Goal: Task Accomplishment & Management: Complete application form

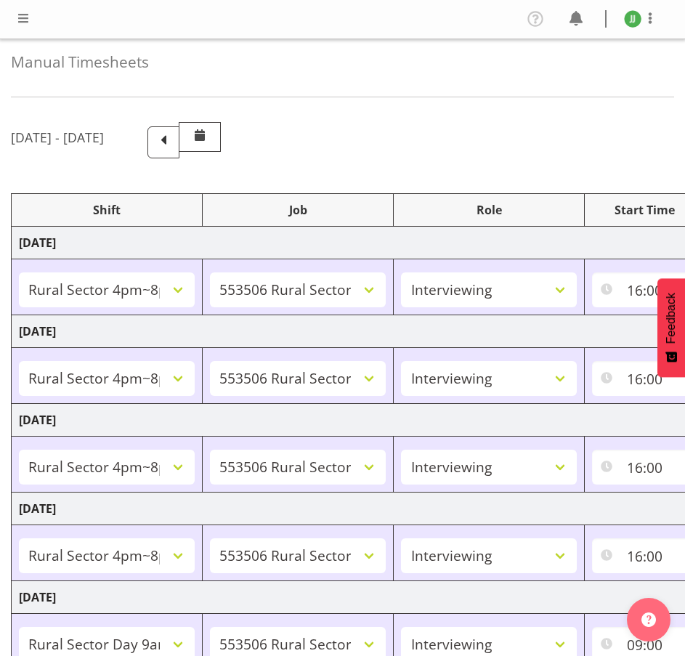
select select "81298"
select select "10587"
select select "47"
select select "81298"
select select "10587"
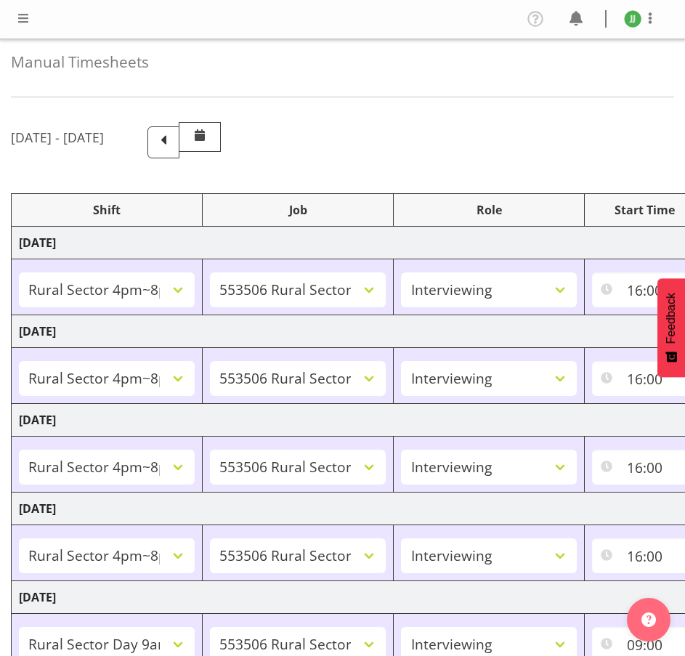
select select "47"
select select "81298"
select select "10587"
select select "47"
select select "81298"
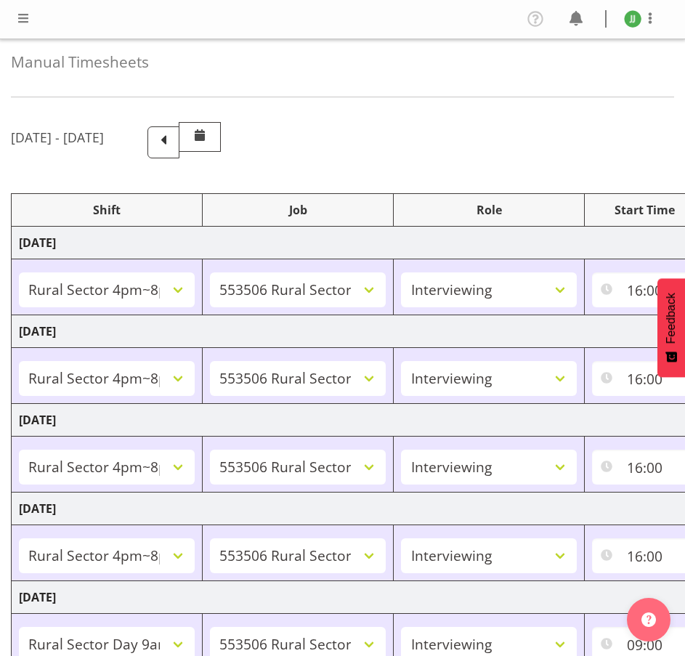
select select "10587"
select select "47"
select select "81561"
select select "10587"
select select "47"
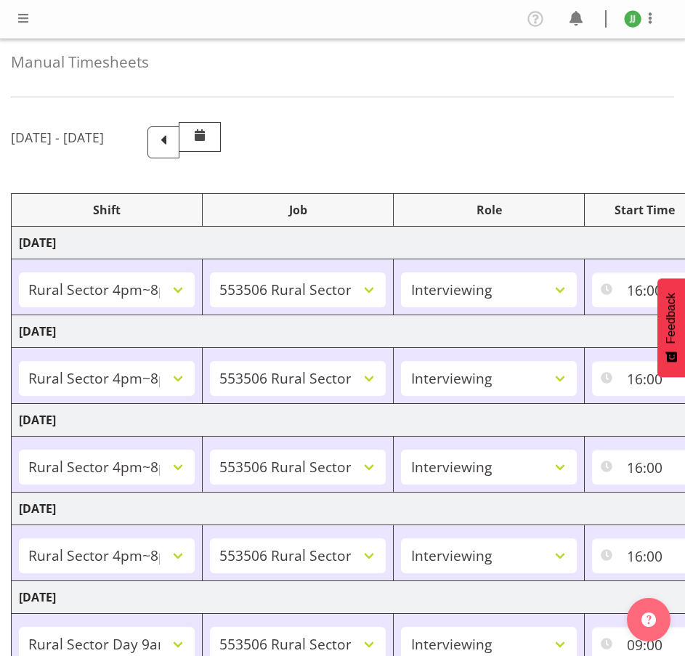
select select "81298"
select select "10587"
select select "47"
select select "81299"
select select "10587"
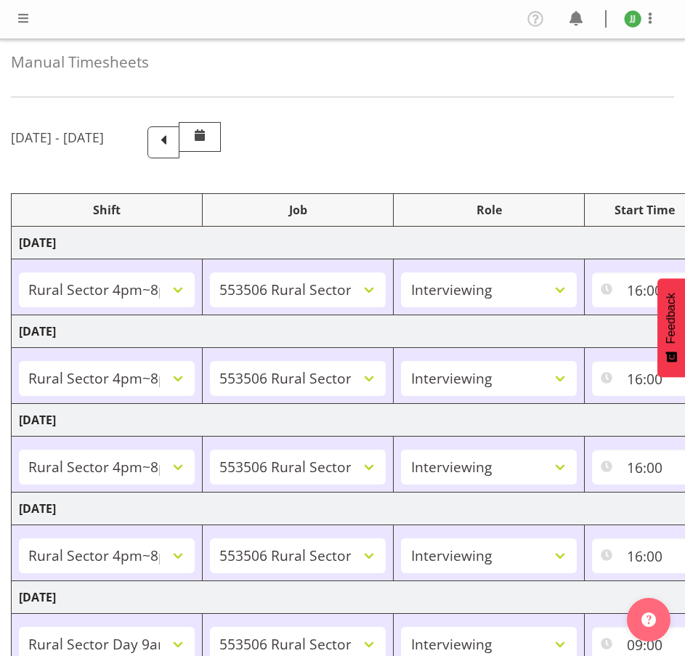
select select "47"
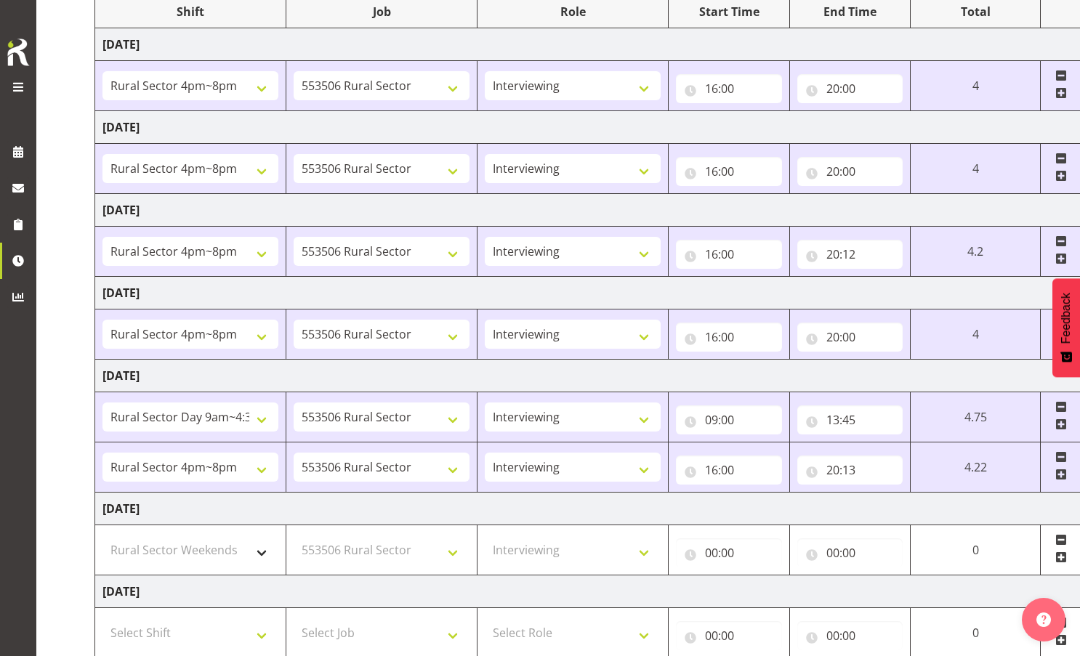
scroll to position [169, 0]
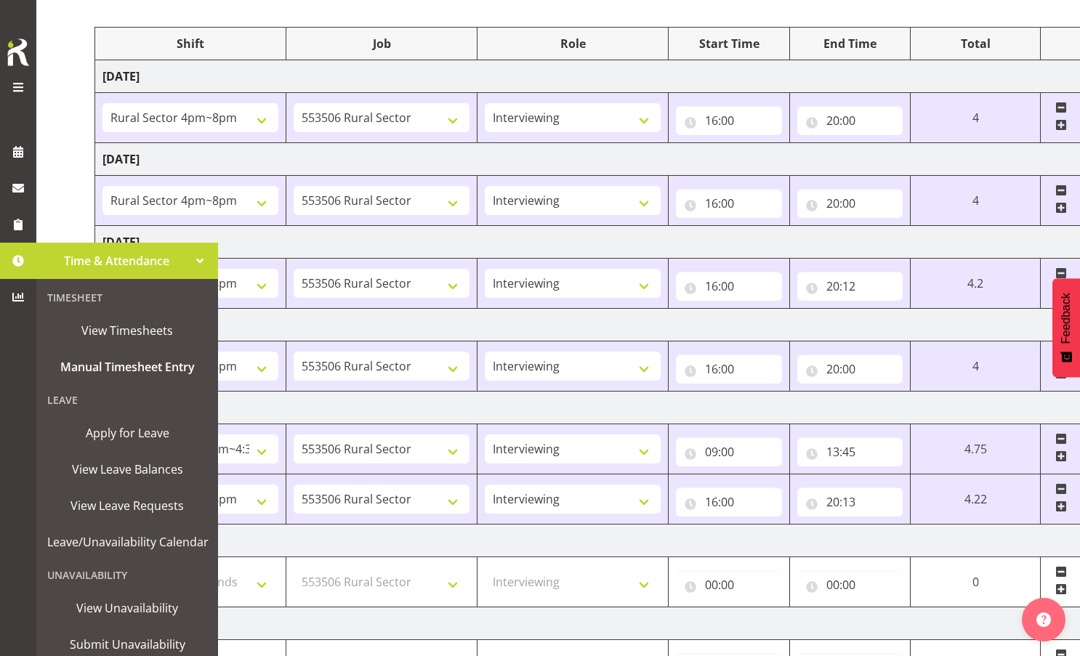
click at [19, 251] on span at bounding box center [18, 261] width 22 height 22
click at [105, 374] on span "Manual Timesheet Entry" at bounding box center [127, 367] width 160 height 22
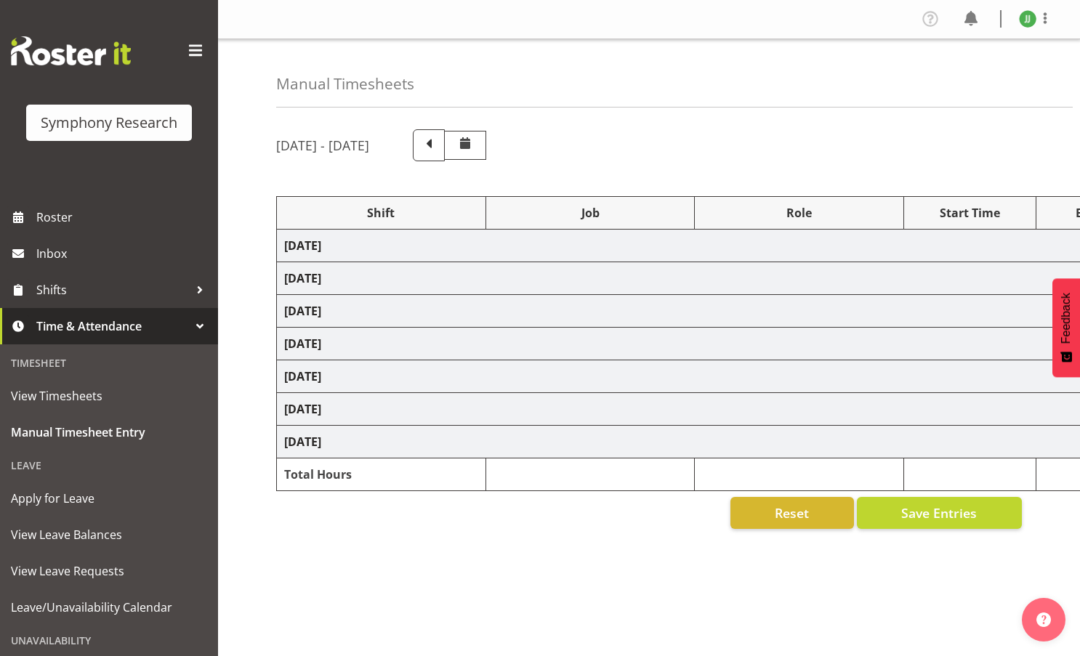
select select "81298"
select select "10587"
select select "47"
select select "81298"
select select "10587"
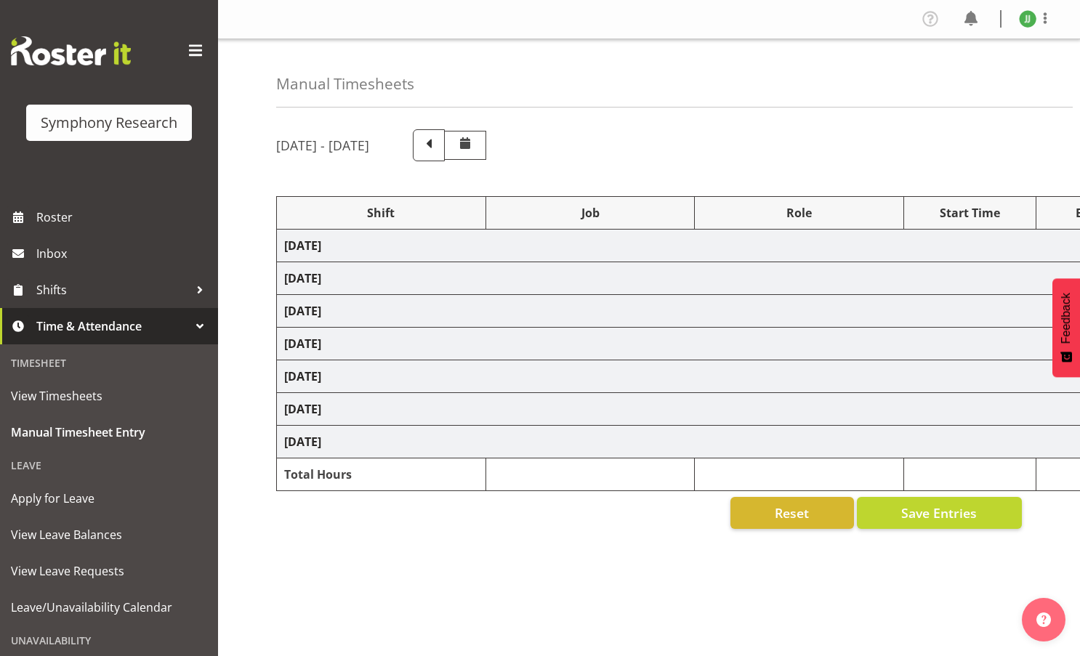
select select "47"
select select "81298"
select select "10587"
select select "47"
select select "81298"
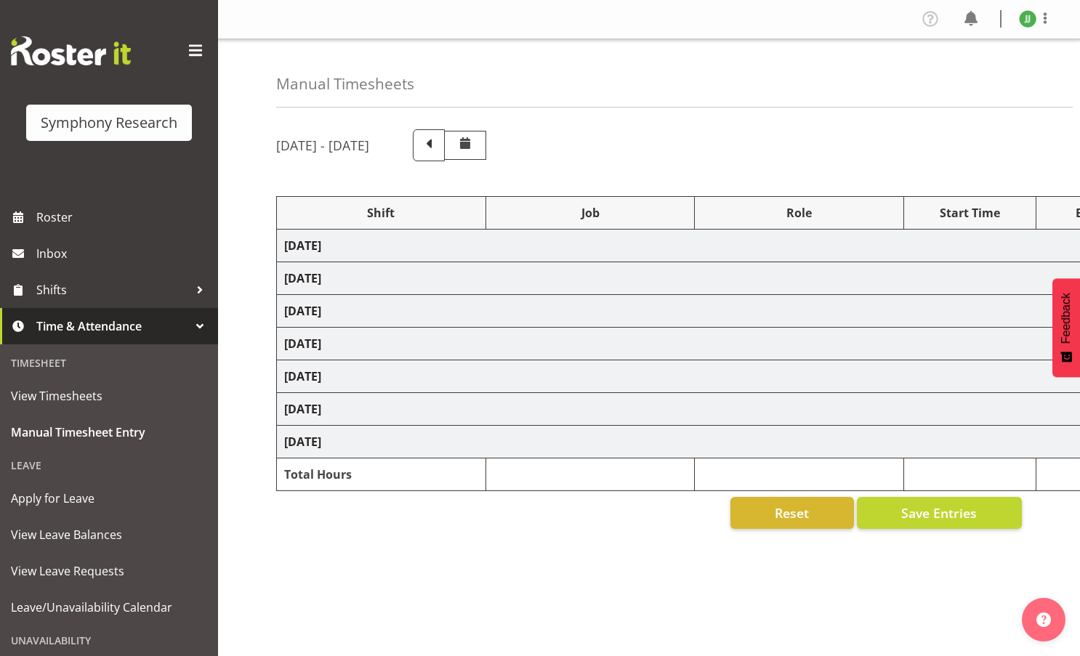
select select "10587"
select select "47"
select select "81561"
select select "10587"
select select "47"
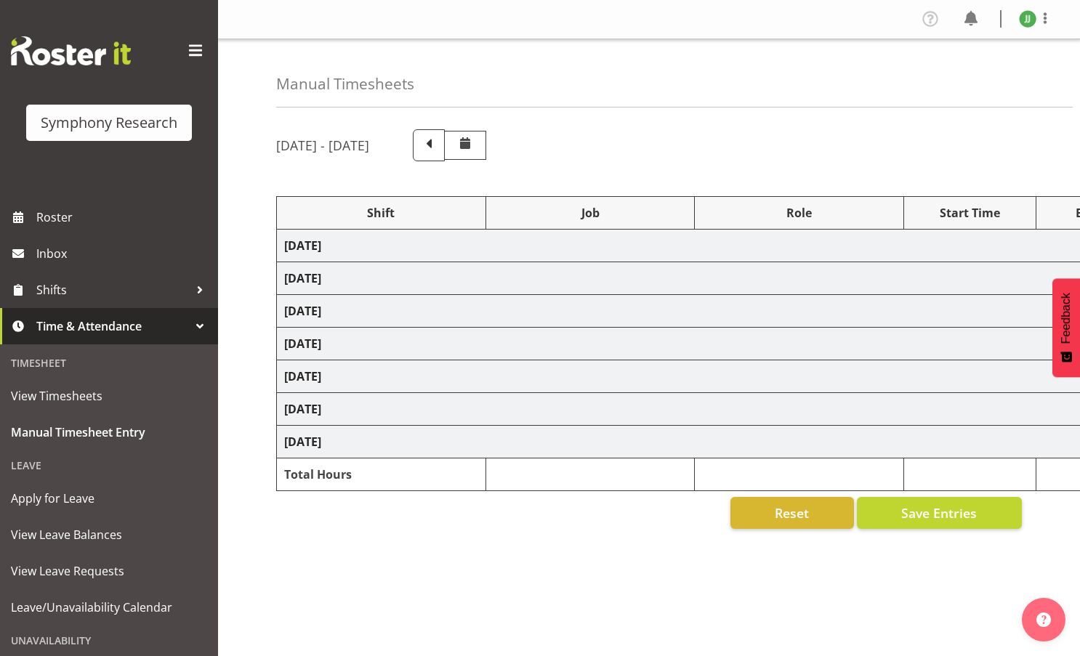
select select "81298"
select select "10587"
select select "47"
select select "81299"
select select "10587"
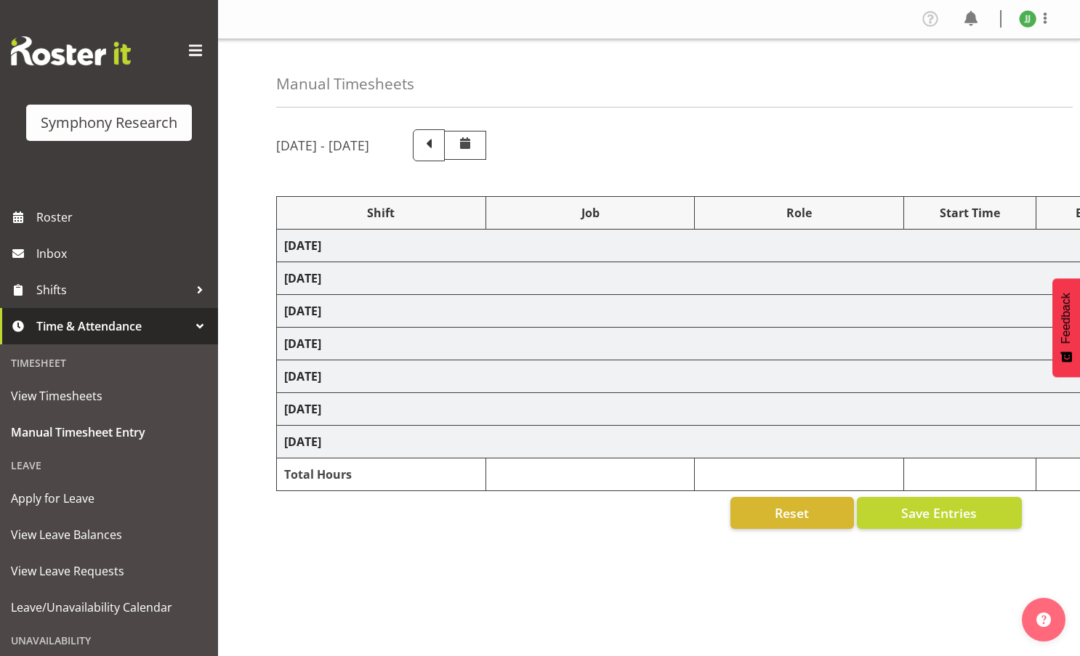
select select "47"
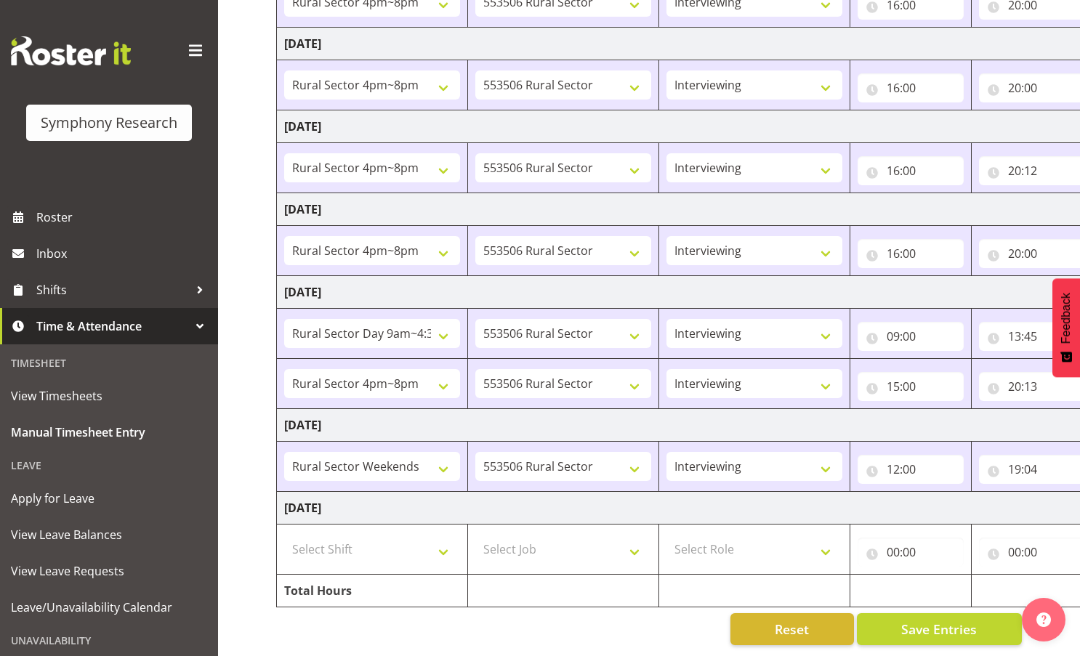
scroll to position [296, 0]
click at [384, 547] on select "Select Shift !!Weekend Residential (Roster IT Shift Label) *Business 9/10am ~ 4…" at bounding box center [372, 549] width 176 height 29
select select "81299"
click at [284, 535] on select "Select Shift !!Weekend Residential (Roster IT Shift Label) *Business 9/10am ~ 4…" at bounding box center [372, 549] width 176 height 29
click at [572, 541] on select "Select Job 550060 IF Admin 553492 World Poll Aus Wave 2 Main 2025 553493 World …" at bounding box center [563, 549] width 176 height 29
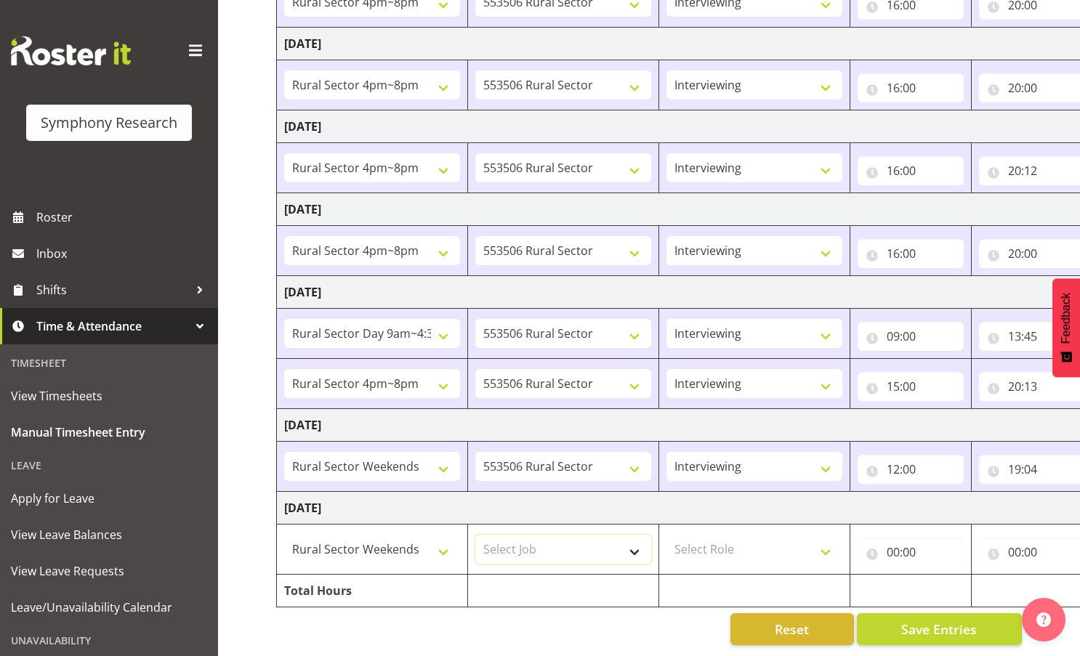
select select "10587"
click at [475, 535] on select "Select Job 550060 IF Admin 553492 World Poll Aus Wave 2 Main 2025 553493 World …" at bounding box center [563, 549] width 176 height 29
click at [759, 557] on td "Select Role Briefing Interviewing" at bounding box center [754, 550] width 191 height 50
click at [758, 539] on select "Select Role Briefing Interviewing" at bounding box center [754, 549] width 176 height 29
select select "47"
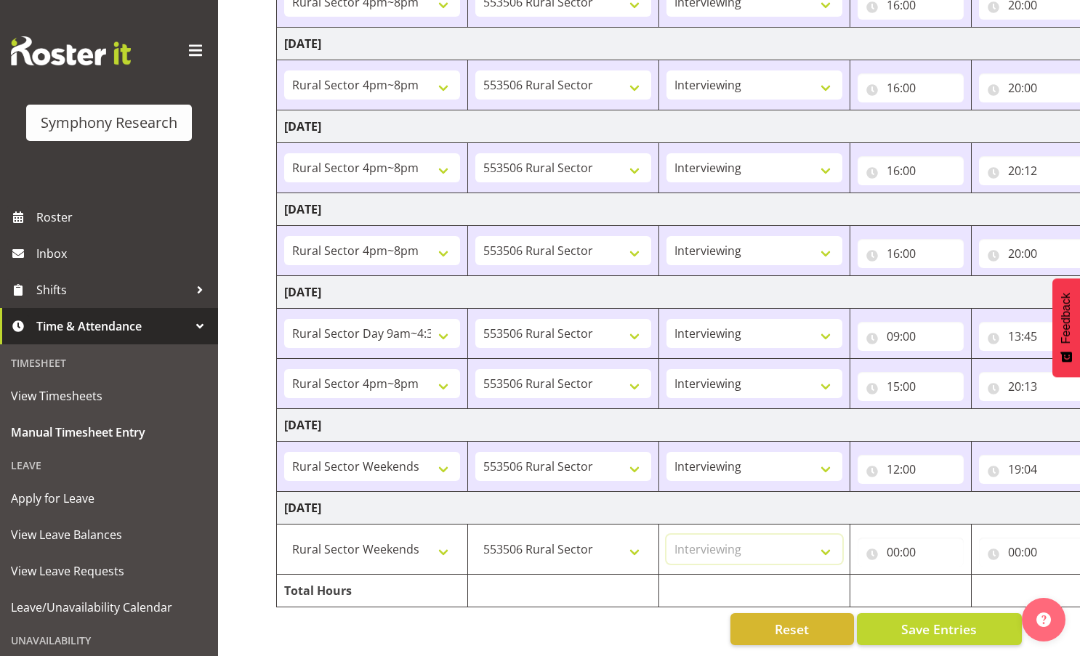
click at [666, 535] on select "Select Role Briefing Interviewing" at bounding box center [754, 549] width 176 height 29
click at [890, 538] on input "00:00" at bounding box center [911, 552] width 106 height 29
click at [952, 576] on select "00 01 02 03 04 05 06 07 08 09 10 11 12 13 14 15 16 17 18 19 20 21 22 23" at bounding box center [957, 590] width 33 height 29
select select "12"
click at [941, 576] on select "00 01 02 03 04 05 06 07 08 09 10 11 12 13 14 15 16 17 18 19 20 21 22 23" at bounding box center [957, 590] width 33 height 29
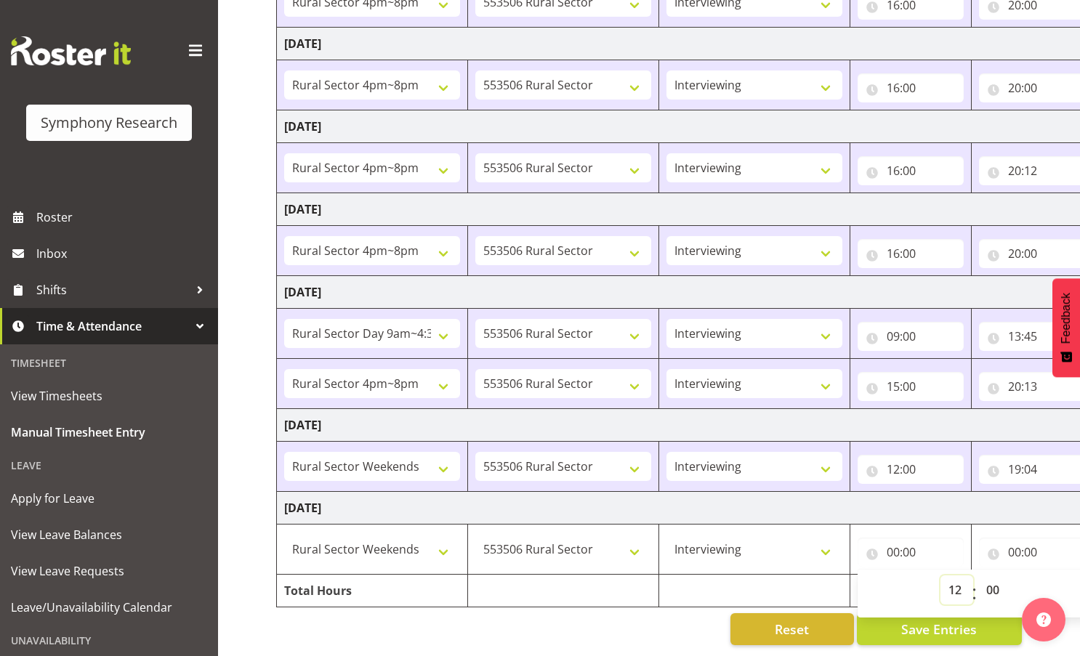
type input "12:00"
click at [988, 578] on select "00 01 02 03 04 05 06 07 08 09 10 11 12 13 14 15 16 17 18 19 20 21 22 23 24 25 2…" at bounding box center [994, 590] width 33 height 29
select select "6"
click at [982, 576] on select "00 01 02 03 04 05 06 07 08 09 10 11 12 13 14 15 16 17 18 19 20 21 22 23 24 25 2…" at bounding box center [994, 590] width 33 height 29
type input "12:06"
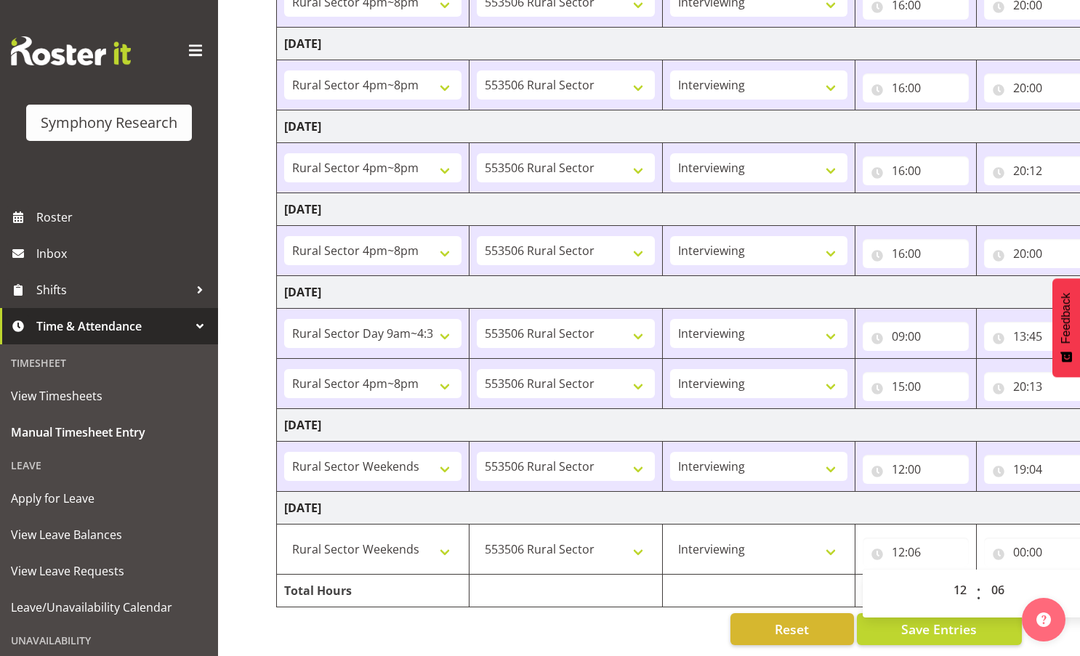
click at [1003, 499] on td "[DATE]" at bounding box center [785, 508] width 1017 height 33
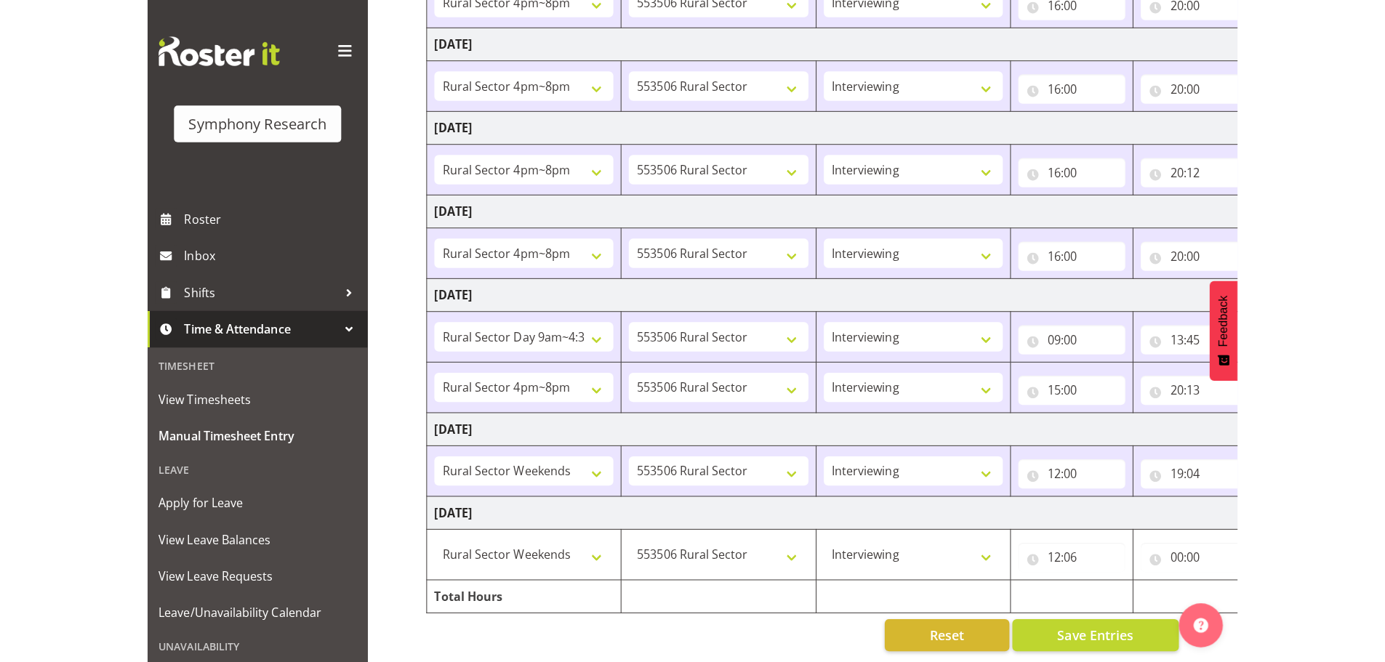
scroll to position [290, 0]
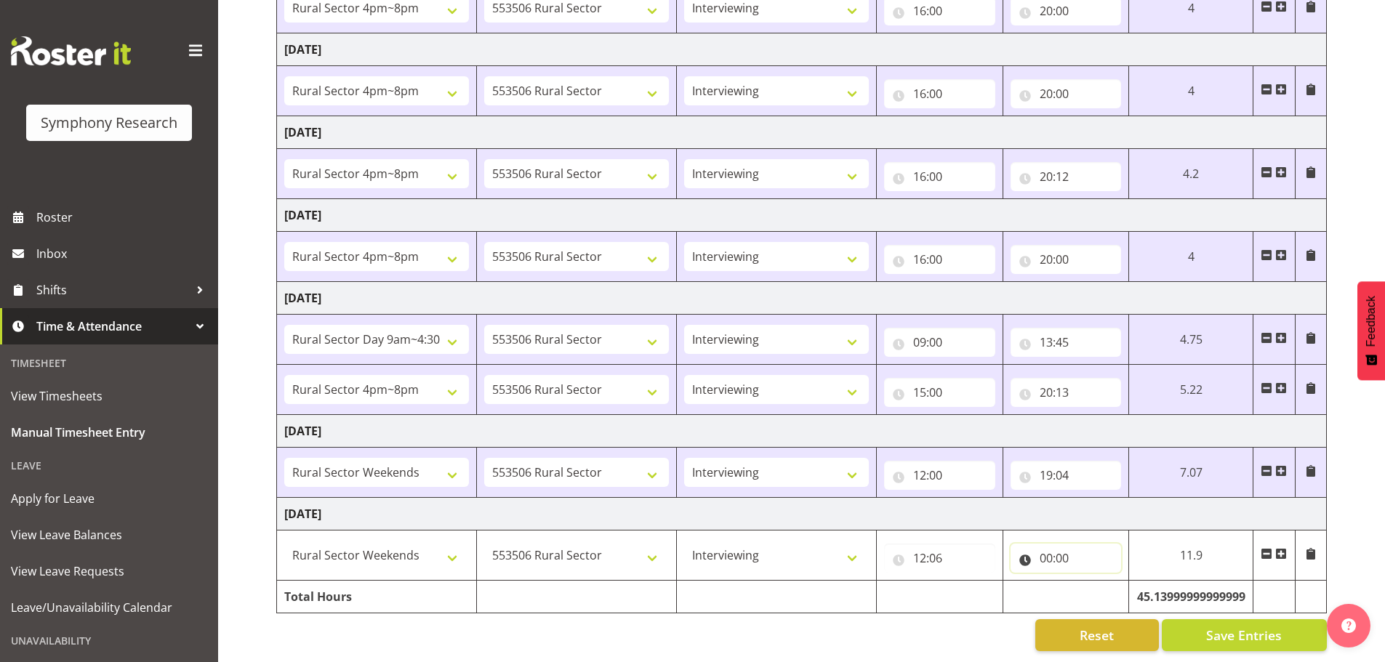
click at [1045, 547] on input "00:00" at bounding box center [1065, 558] width 111 height 29
click at [1079, 583] on select "00 01 02 03 04 05 06 07 08 09 10 11 12 13 14 15 16 17 18 19 20 21 22 23" at bounding box center [1109, 595] width 33 height 29
select select "14"
click at [1079, 581] on select "00 01 02 03 04 05 06 07 08 09 10 11 12 13 14 15 16 17 18 19 20 21 22 23" at bounding box center [1109, 595] width 33 height 29
type input "14:00"
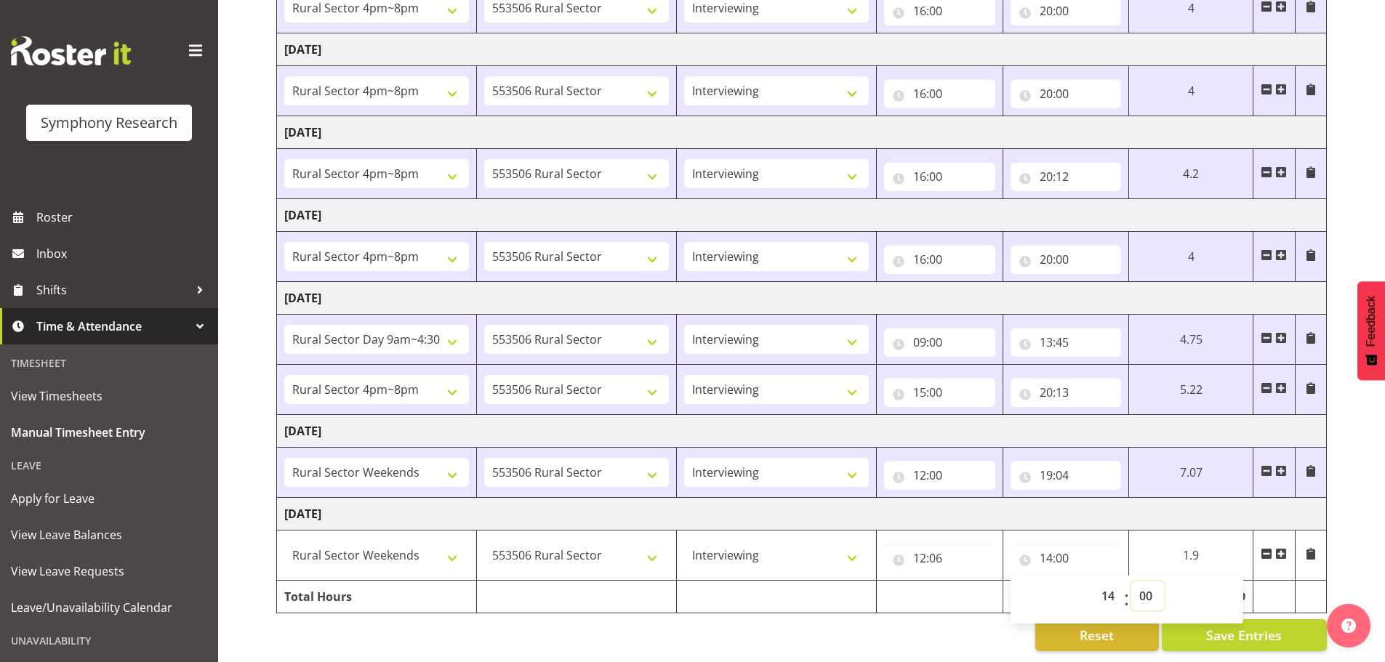
click at [1079, 581] on select "00 01 02 03 04 05 06 07 08 09 10 11 12 13 14 15 16 17 18 19 20 21 22 23 24 25 2…" at bounding box center [1147, 595] width 33 height 29
select select "56"
click at [1079, 581] on select "00 01 02 03 04 05 06 07 08 09 10 11 12 13 14 15 16 17 18 19 20 21 22 23 24 25 2…" at bounding box center [1147, 595] width 33 height 29
type input "14:56"
click at [1079, 511] on td "[DATE]" at bounding box center [802, 514] width 1050 height 33
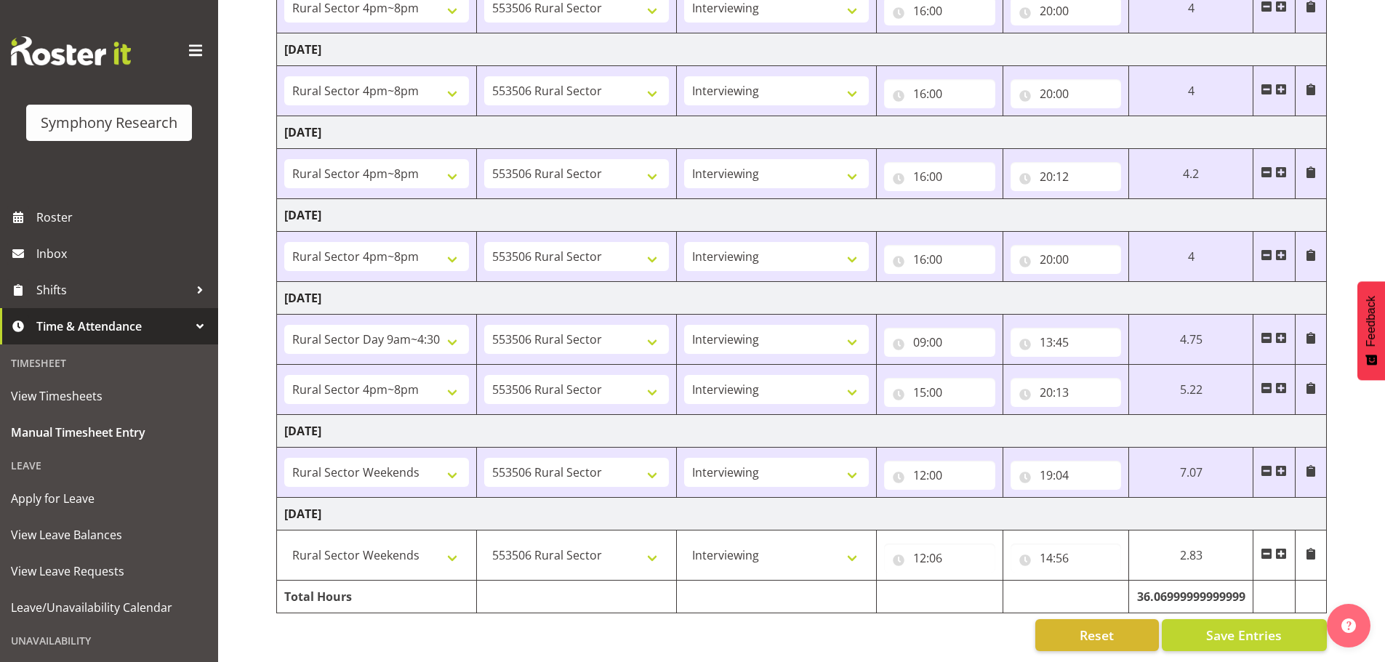
click at [1079, 548] on span at bounding box center [1281, 554] width 12 height 12
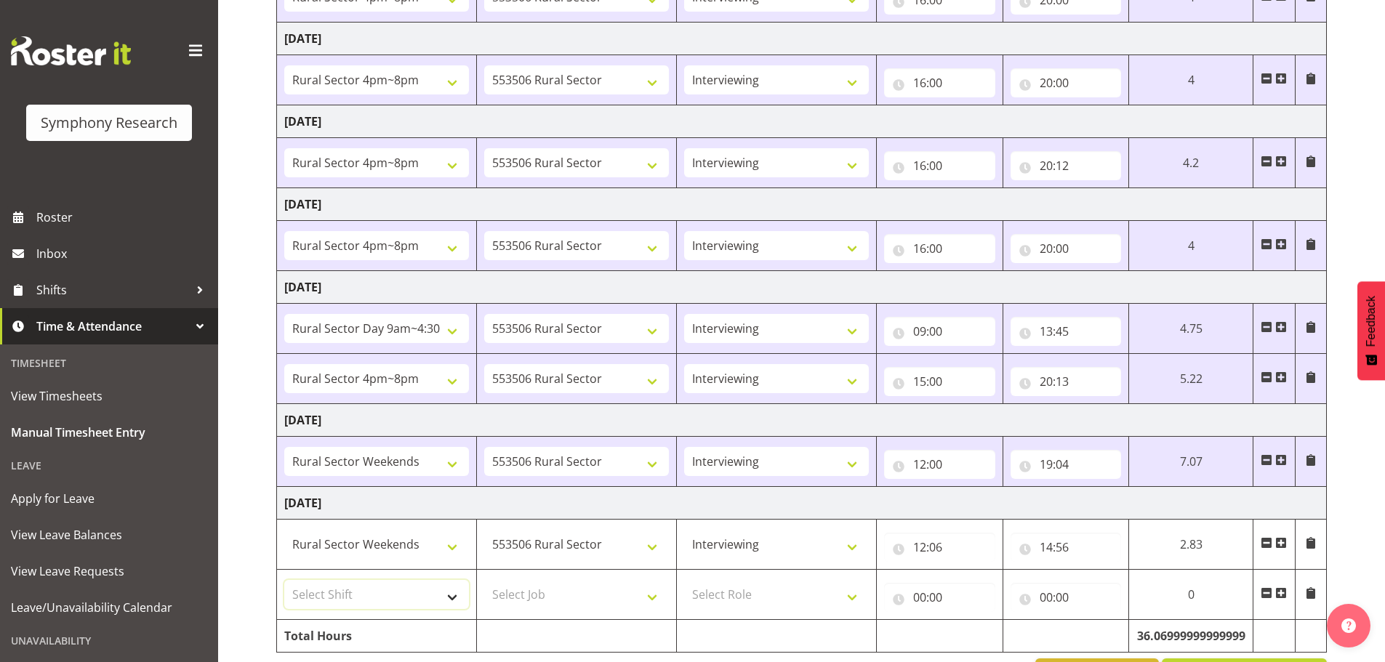
click at [420, 596] on select "Select Shift !!Weekend Residential (Roster IT Shift Label) *Business 9/10am ~ 4…" at bounding box center [376, 594] width 185 height 29
select select "81299"
click at [284, 580] on select "Select Shift !!Weekend Residential (Roster IT Shift Label) *Business 9/10am ~ 4…" at bounding box center [376, 594] width 185 height 29
click at [572, 592] on select "Select Job 550060 IF Admin 553492 World Poll Aus Wave 2 Main 2025 553493 World …" at bounding box center [576, 594] width 185 height 29
select select "10587"
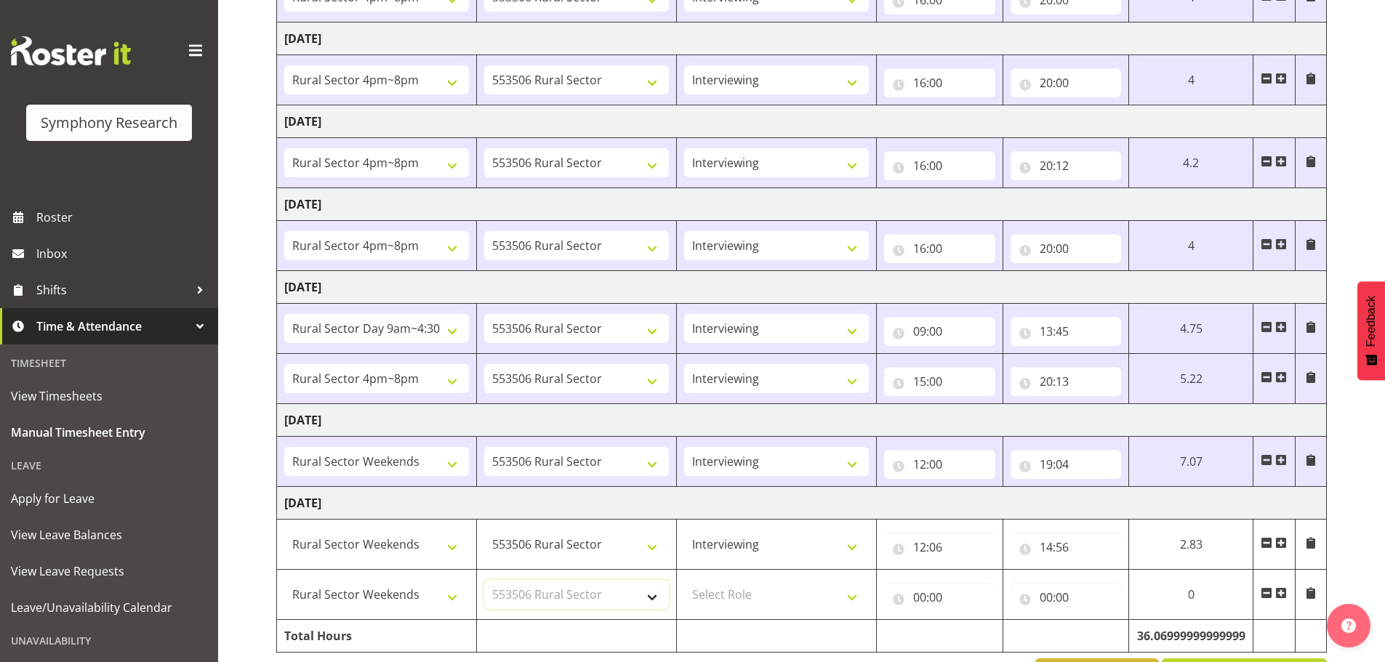
click at [484, 580] on select "Select Job 550060 IF Admin 553492 World Poll Aus Wave 2 Main 2025 553493 World …" at bounding box center [576, 594] width 185 height 29
click at [786, 596] on select "Select Role Briefing Interviewing" at bounding box center [776, 594] width 185 height 29
select select "47"
click at [684, 580] on select "Select Role Briefing Interviewing" at bounding box center [776, 594] width 185 height 29
click at [917, 594] on input "00:00" at bounding box center [939, 597] width 111 height 29
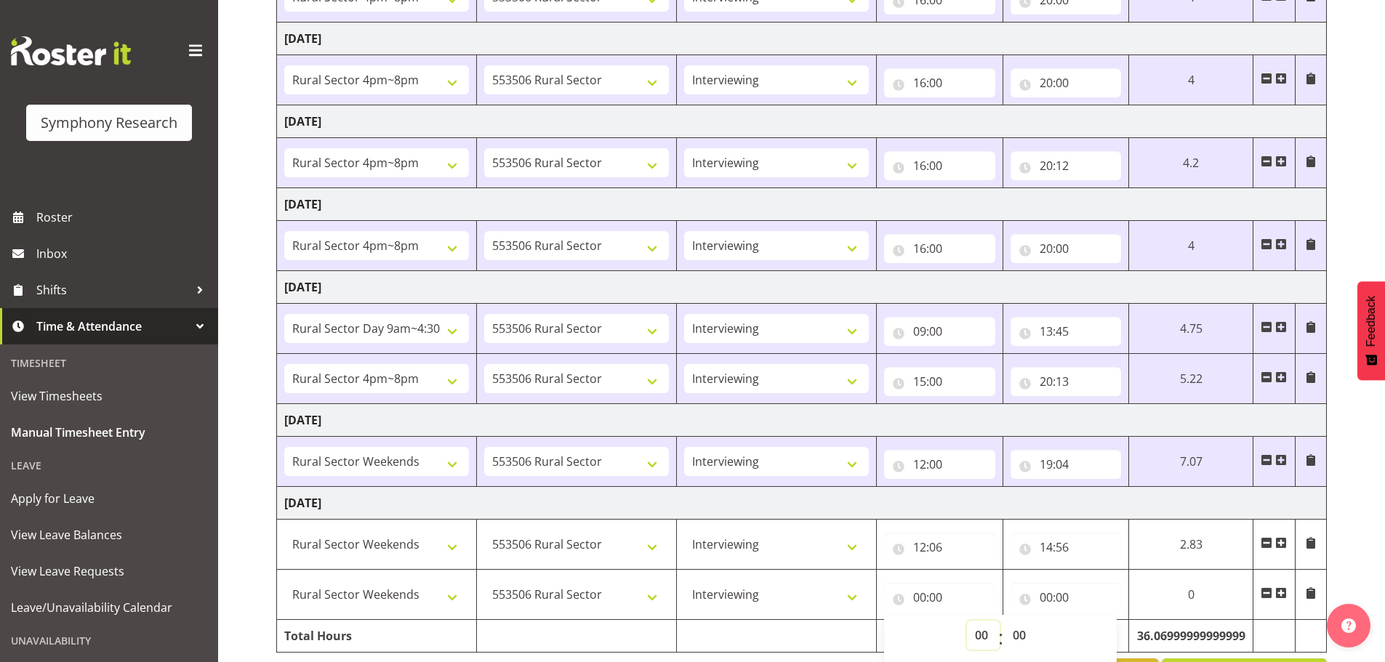
click at [977, 634] on select "00 01 02 03 04 05 06 07 08 09 10 11 12 13 14 15 16 17 18 19 20 21 22 23" at bounding box center [983, 635] width 33 height 29
select select "16"
click at [967, 621] on select "00 01 02 03 04 05 06 07 08 09 10 11 12 13 14 15 16 17 18 19 20 21 22 23" at bounding box center [983, 635] width 33 height 29
type input "16:00"
click at [1017, 634] on select "00 01 02 03 04 05 06 07 08 09 10 11 12 13 14 15 16 17 18 19 20 21 22 23 24 25 2…" at bounding box center [1020, 635] width 33 height 29
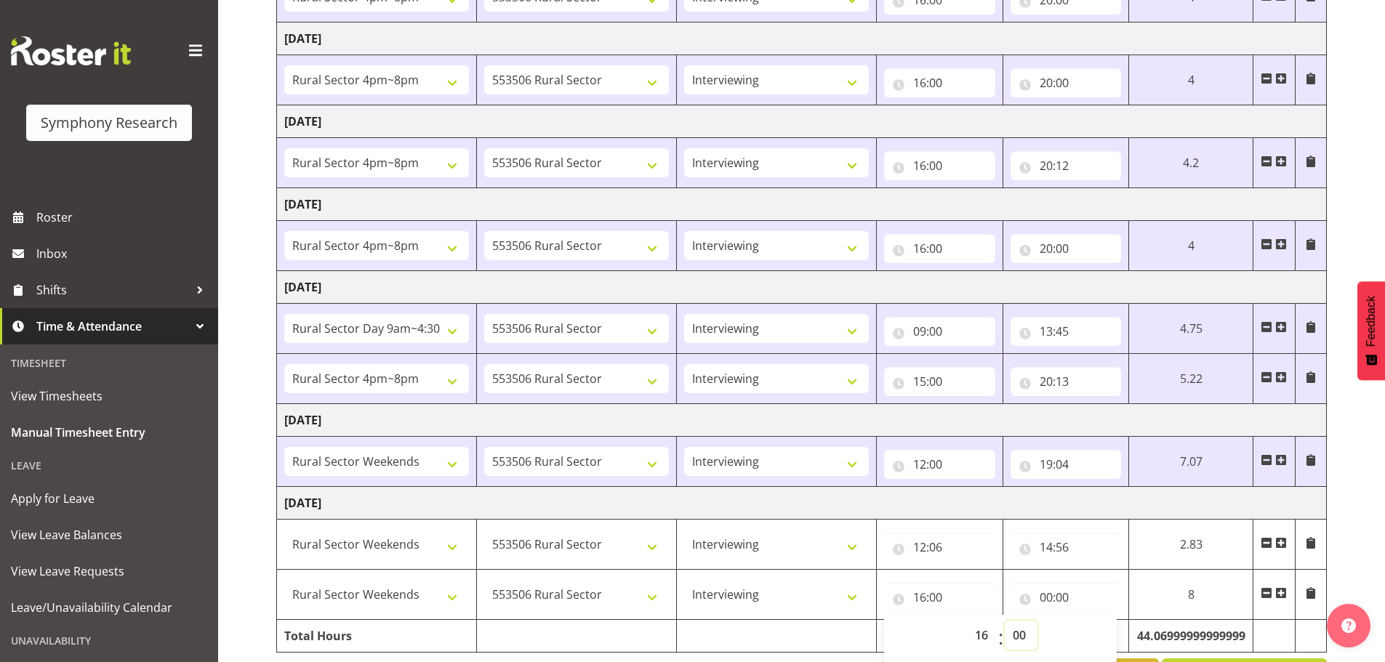
select select "40"
click at [1004, 621] on select "00 01 02 03 04 05 06 07 08 09 10 11 12 13 14 15 16 17 18 19 20 21 22 23 24 25 2…" at bounding box center [1020, 635] width 33 height 29
type input "16:40"
click at [1079, 511] on td "[DATE]" at bounding box center [802, 503] width 1050 height 33
click at [1045, 596] on input "00:00" at bounding box center [1065, 597] width 111 height 29
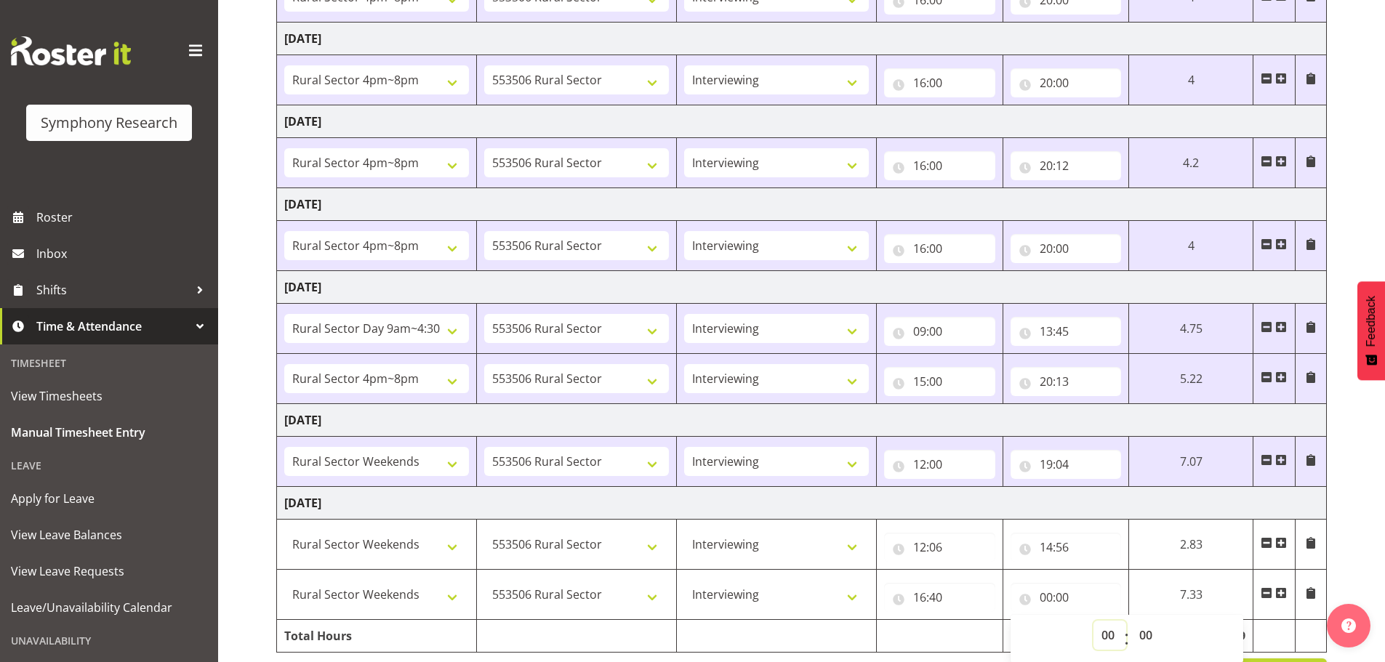
click at [1079, 632] on select "00 01 02 03 04 05 06 07 08 09 10 11 12 13 14 15 16 17 18 19 20 21 22 23" at bounding box center [1109, 635] width 33 height 29
select select "19"
click at [1079, 621] on select "00 01 02 03 04 05 06 07 08 09 10 11 12 13 14 15 16 17 18 19 20 21 22 23" at bounding box center [1109, 635] width 33 height 29
type input "19:00"
click at [1079, 502] on td "[DATE]" at bounding box center [802, 503] width 1050 height 33
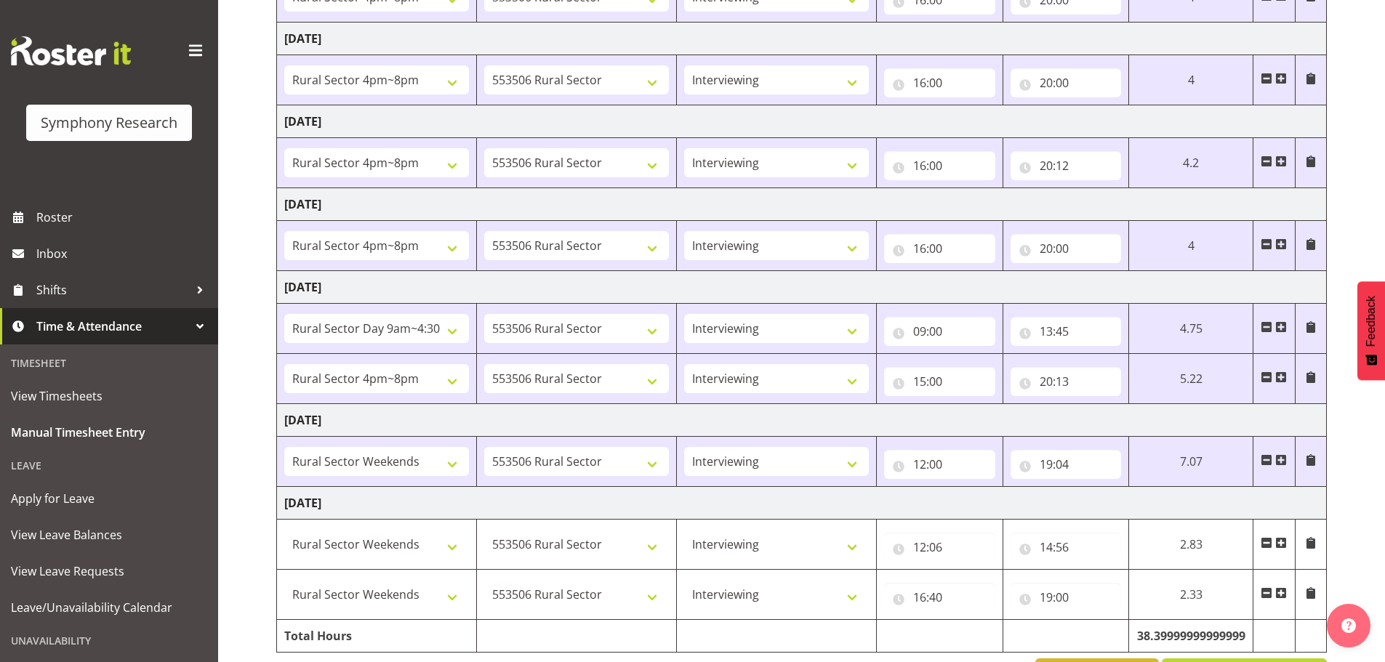
scroll to position [340, 0]
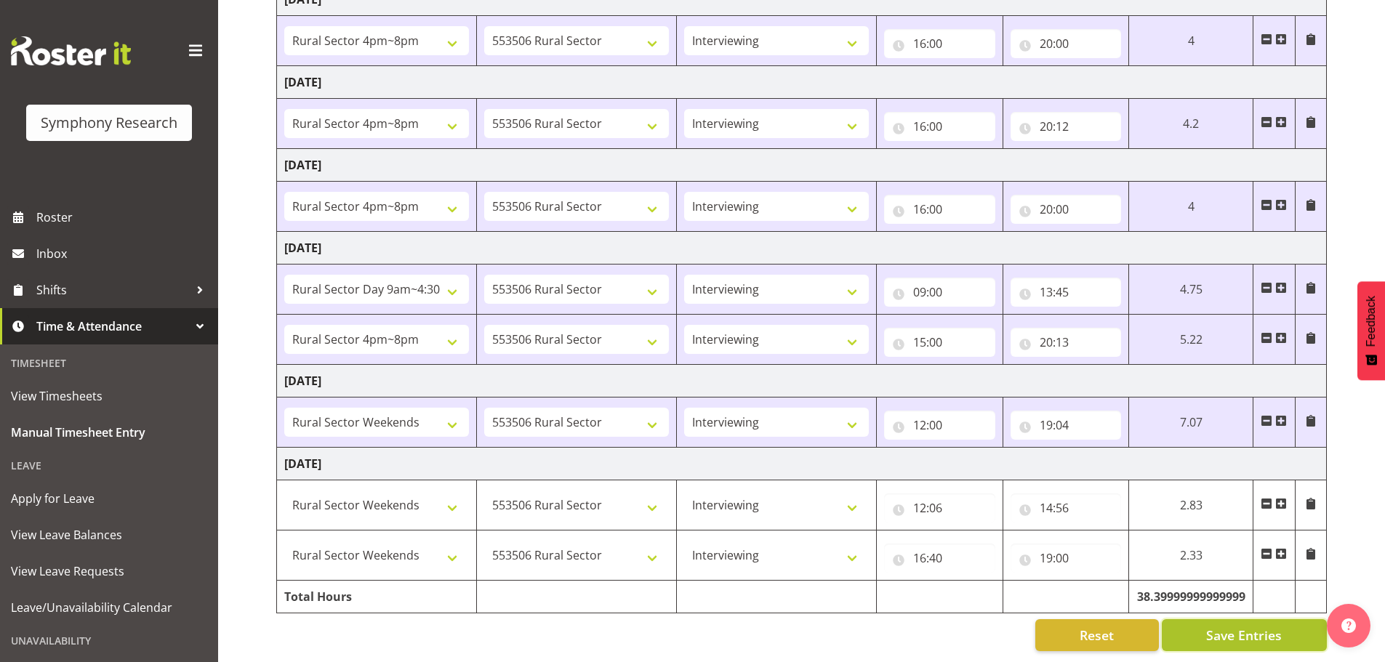
click at [1079, 629] on span "Save Entries" at bounding box center [1244, 635] width 76 height 19
